Goal: Task Accomplishment & Management: Complete application form

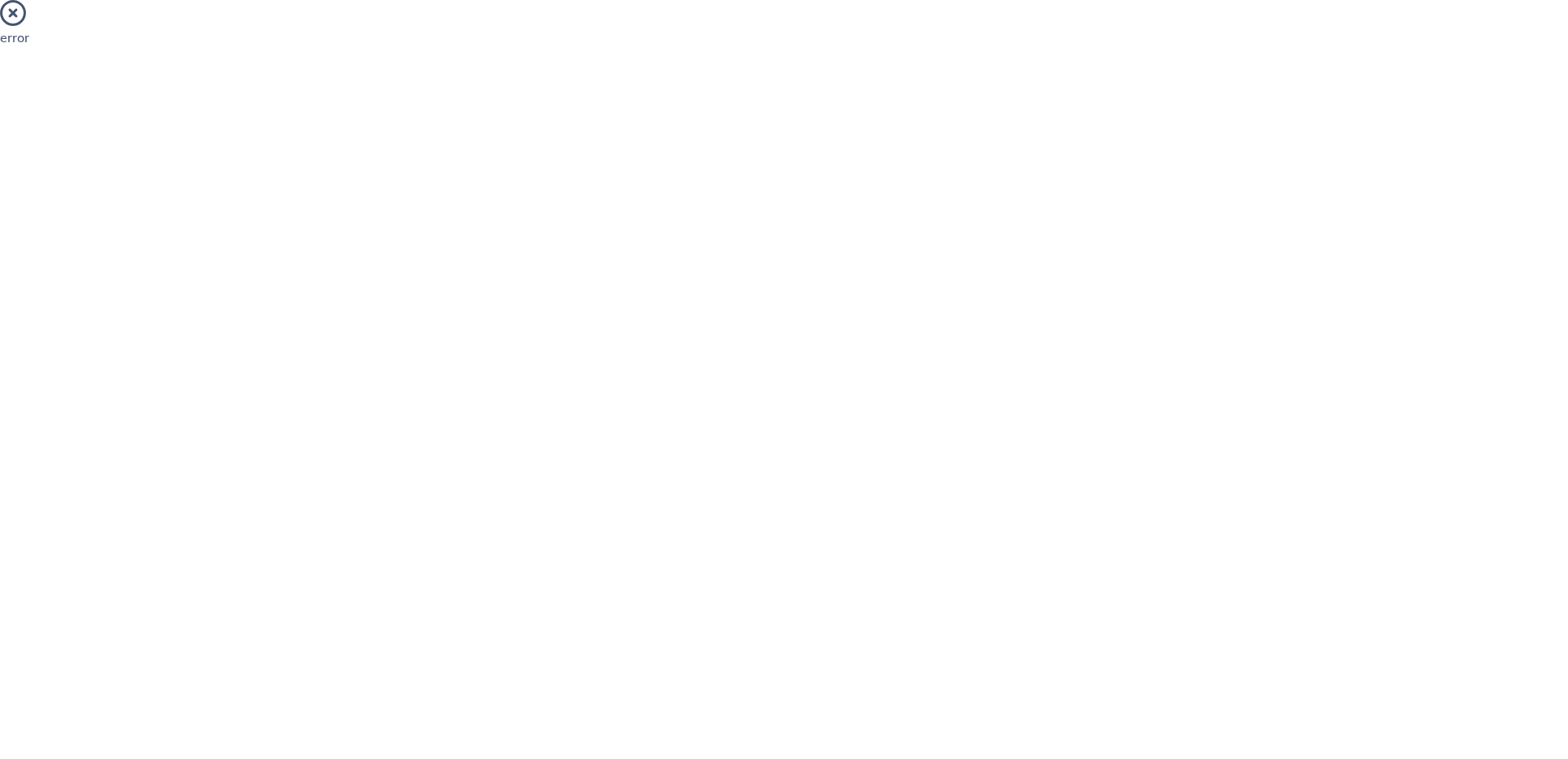
click at [15, 23] on icon at bounding box center [13, 13] width 26 height 26
click at [15, 13] on icon at bounding box center [13, 13] width 26 height 26
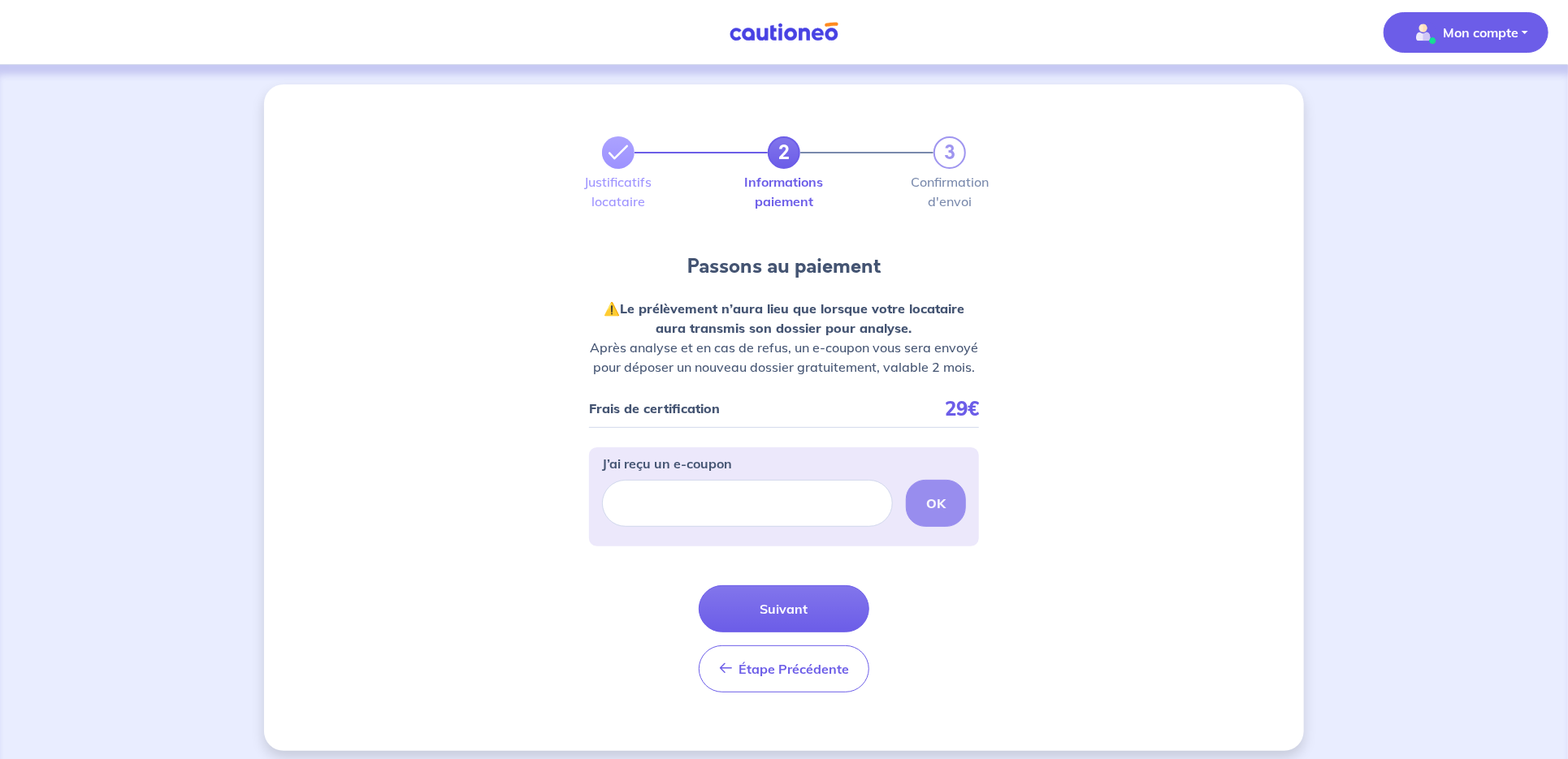
click at [1503, 35] on p "Mon compte" at bounding box center [1481, 32] width 76 height 19
click at [1448, 99] on link "Mes informations" at bounding box center [1450, 101] width 130 height 26
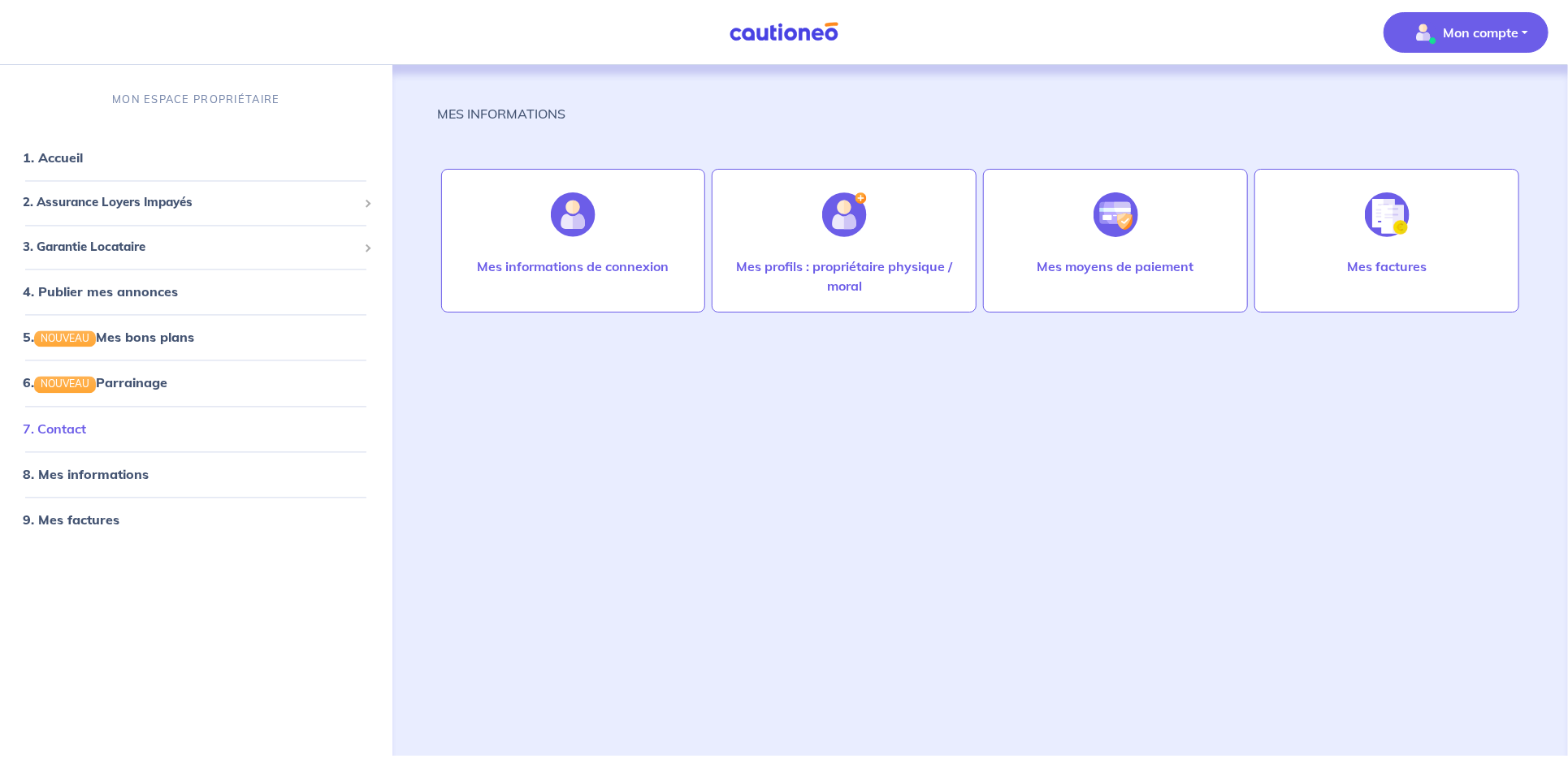
click at [75, 423] on link "7. Contact" at bounding box center [55, 429] width 64 height 17
click at [72, 158] on link "1. Accueil" at bounding box center [53, 158] width 59 height 17
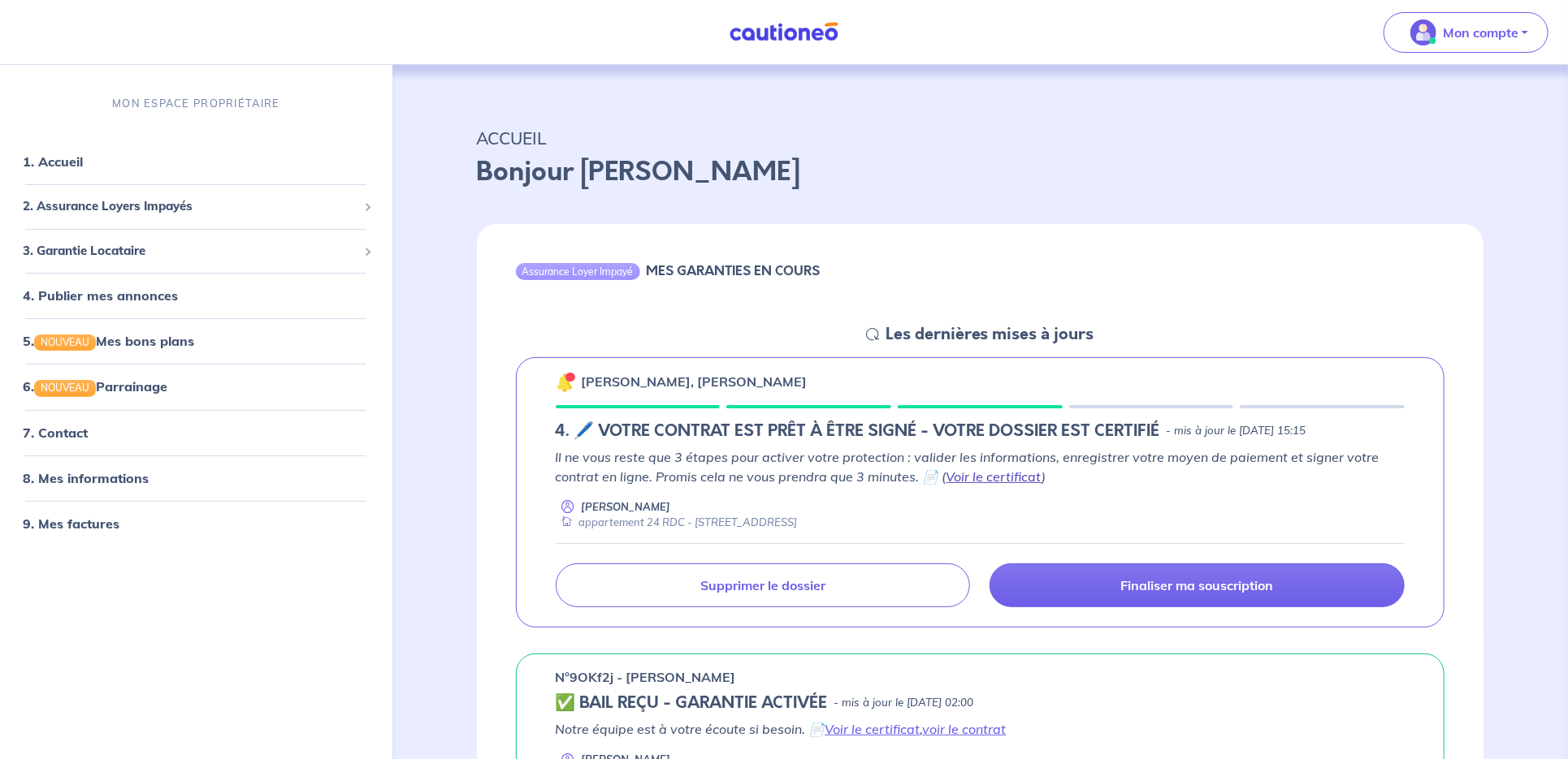
click at [969, 475] on link "Voir le certificat" at bounding box center [994, 477] width 96 height 17
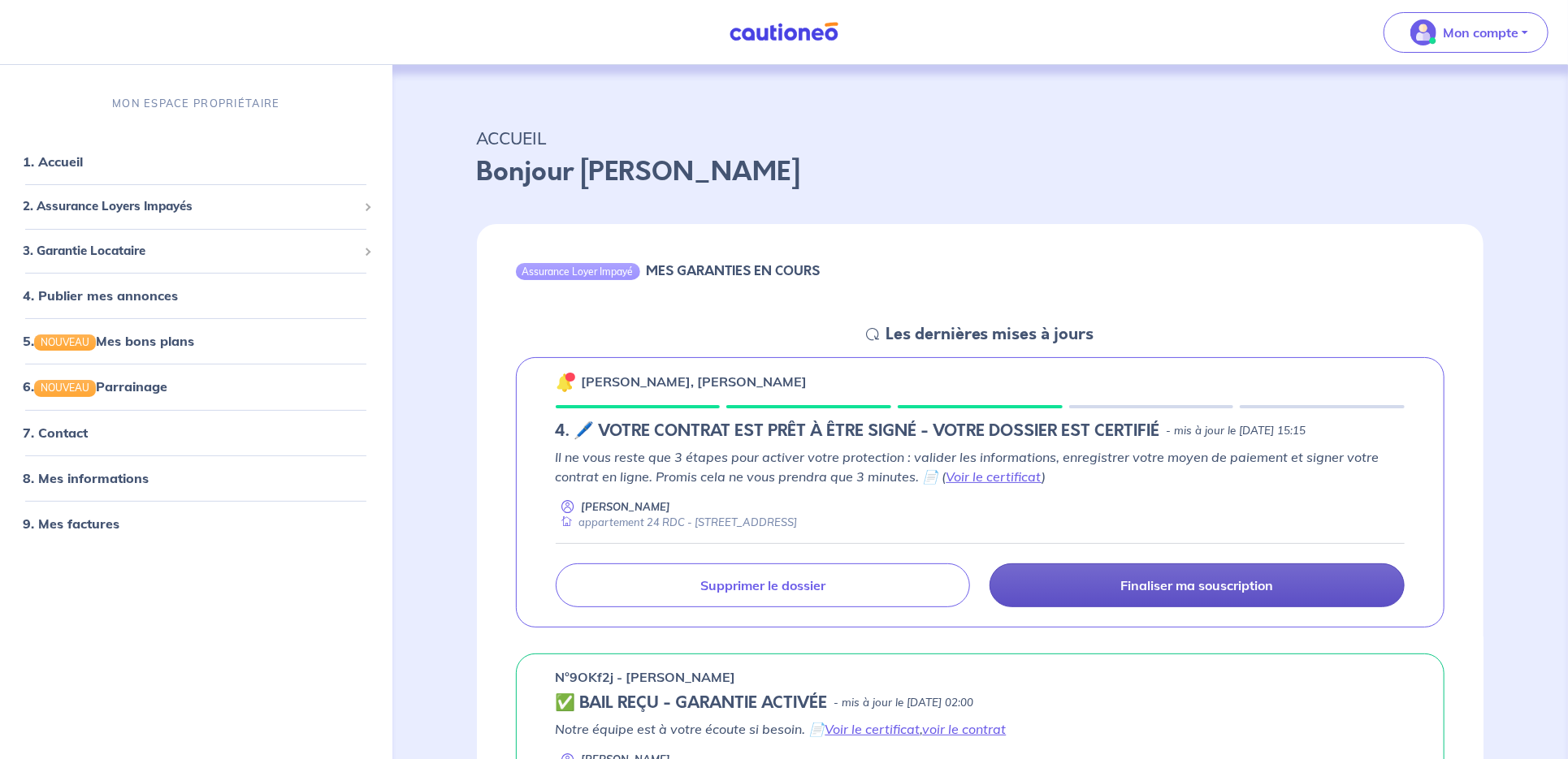
click at [1145, 580] on p "Finaliser ma souscription" at bounding box center [1197, 585] width 153 height 17
